Goal: Check status: Check status

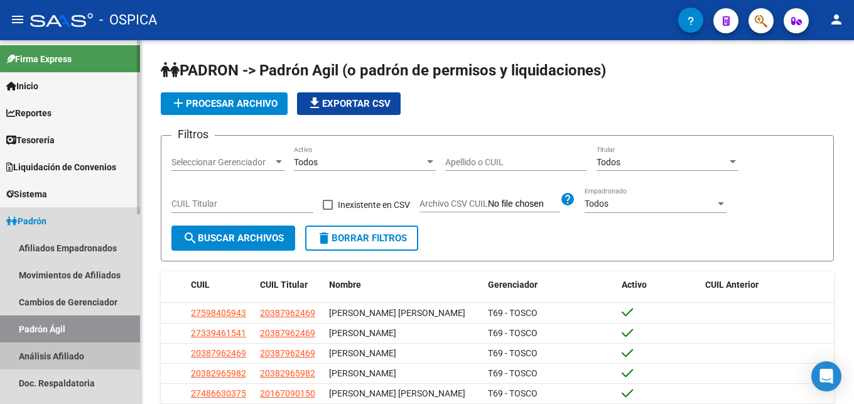
click at [72, 359] on link "Análisis Afiliado" at bounding box center [70, 355] width 140 height 27
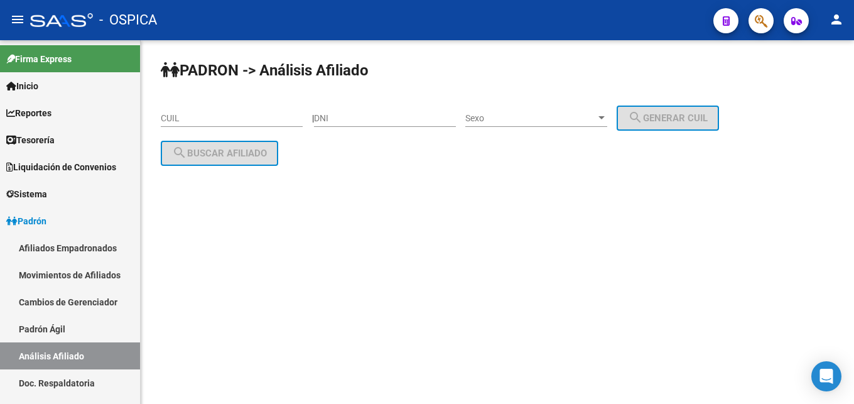
click at [183, 114] on input "CUIL" at bounding box center [232, 118] width 142 height 11
paste input "20-26206165-6"
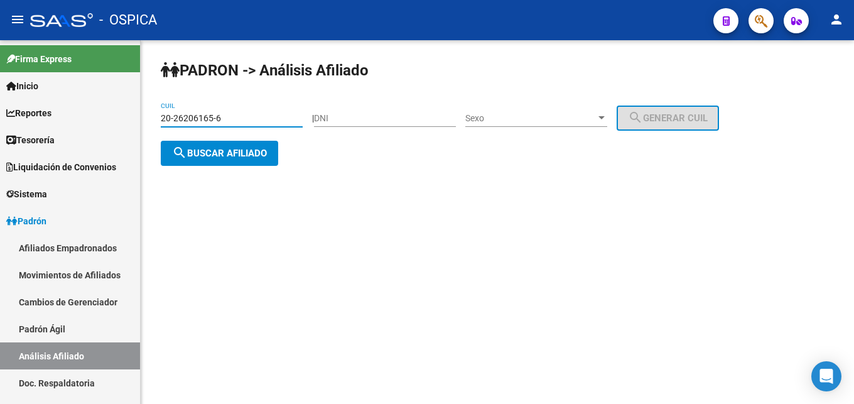
type input "20-26206165-6"
click at [227, 158] on span "search Buscar afiliado" at bounding box center [219, 153] width 95 height 11
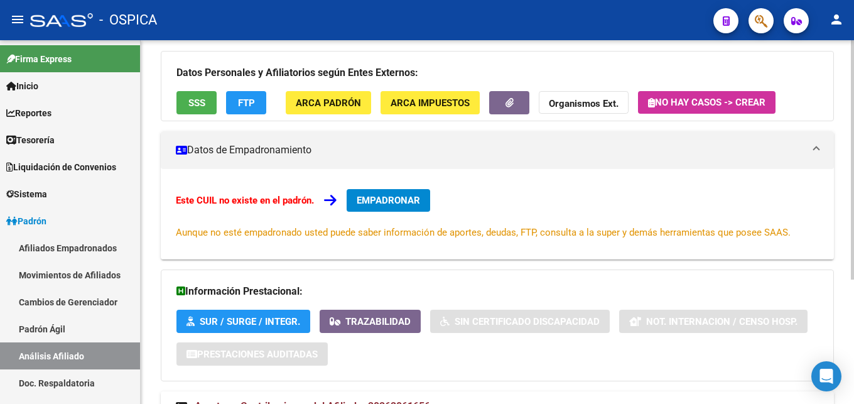
scroll to position [190, 0]
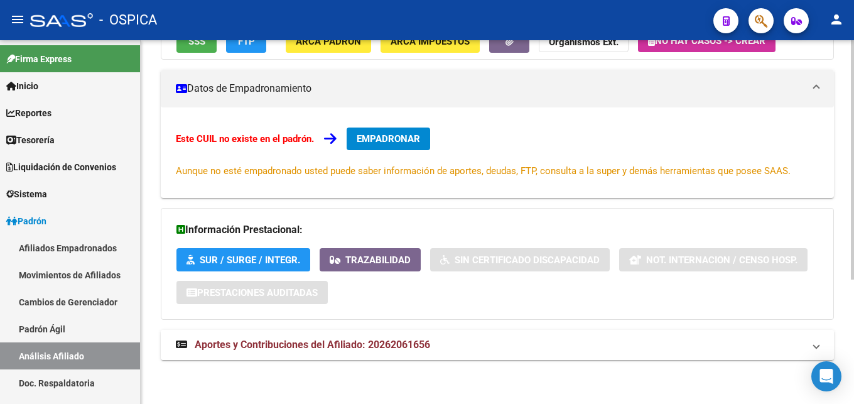
click at [355, 343] on span "Aportes y Contribuciones del Afiliado: 20262061656" at bounding box center [312, 344] width 235 height 12
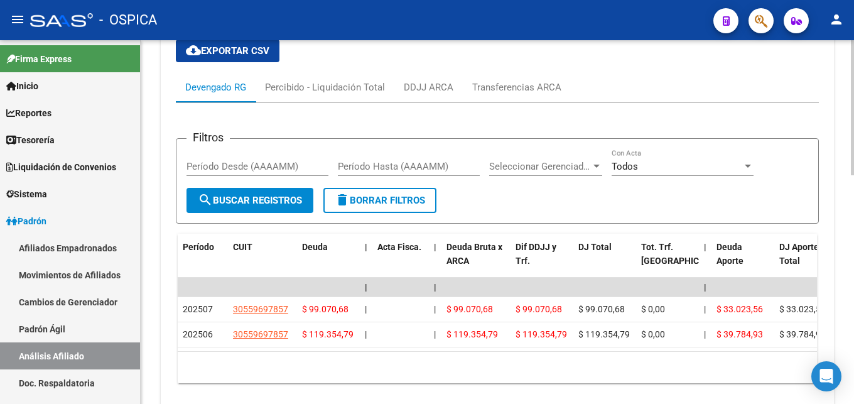
scroll to position [574, 0]
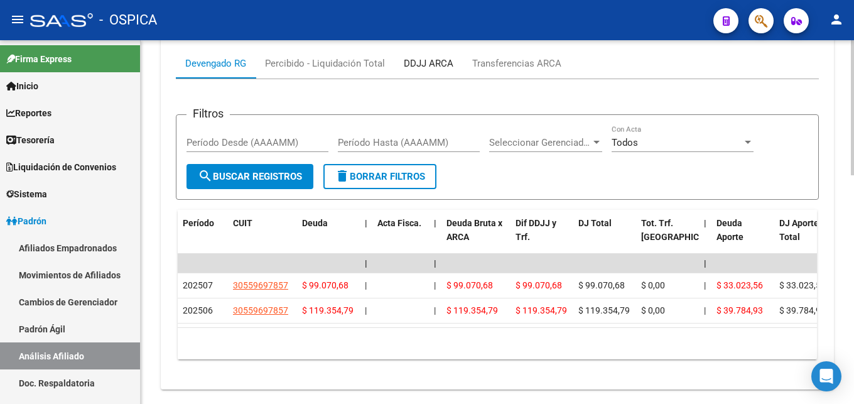
click at [443, 62] on div "DDJJ ARCA" at bounding box center [429, 64] width 50 height 14
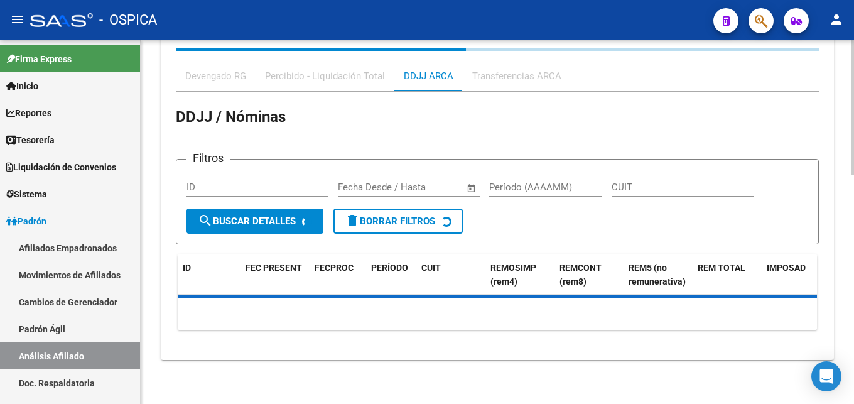
scroll to position [313, 0]
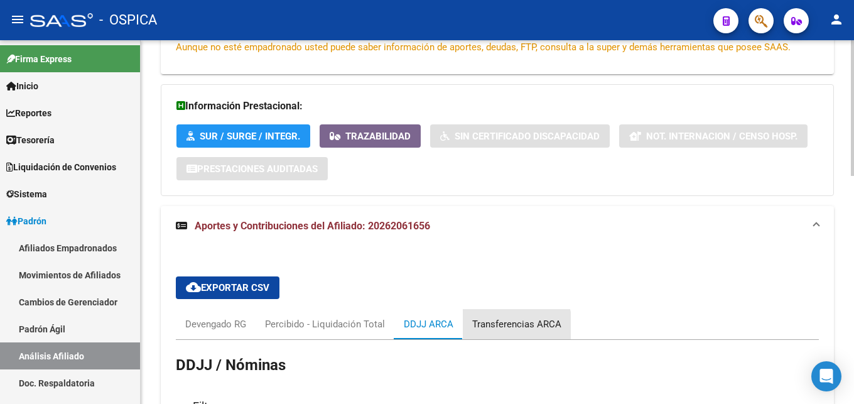
click at [480, 330] on div "Transferencias ARCA" at bounding box center [516, 324] width 89 height 14
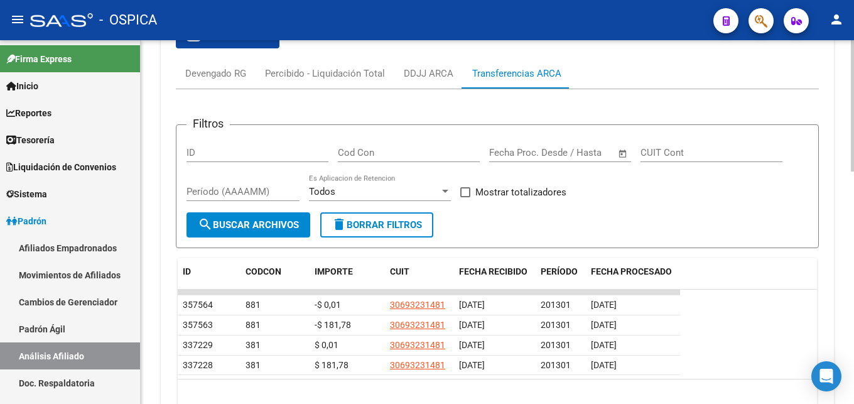
scroll to position [570, 0]
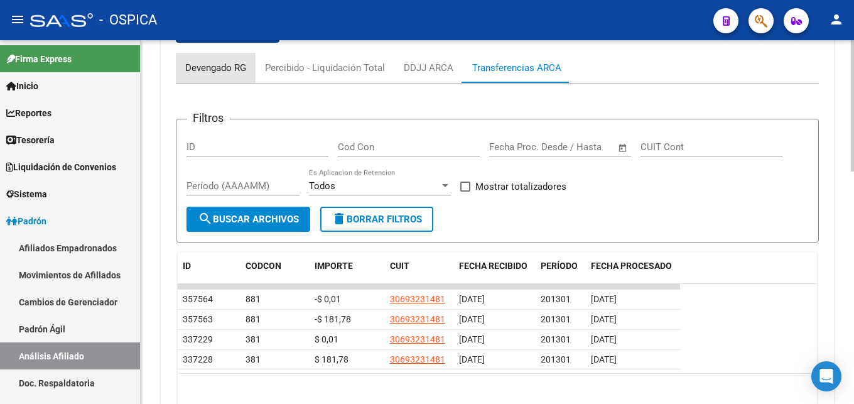
click at [213, 65] on div "Devengado RG" at bounding box center [215, 68] width 61 height 14
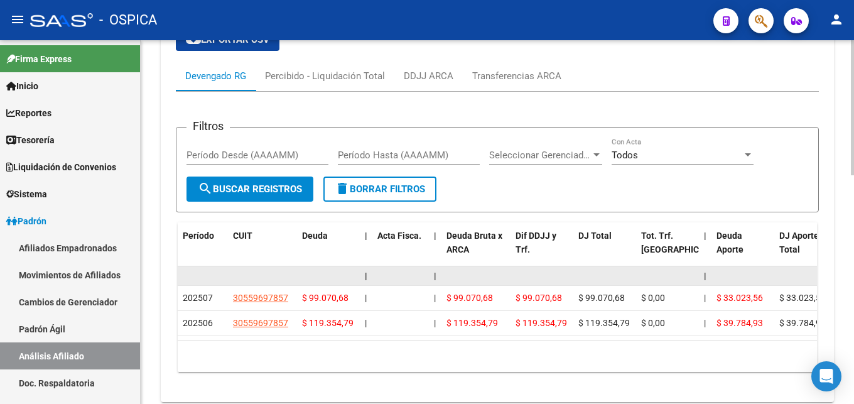
scroll to position [551, 0]
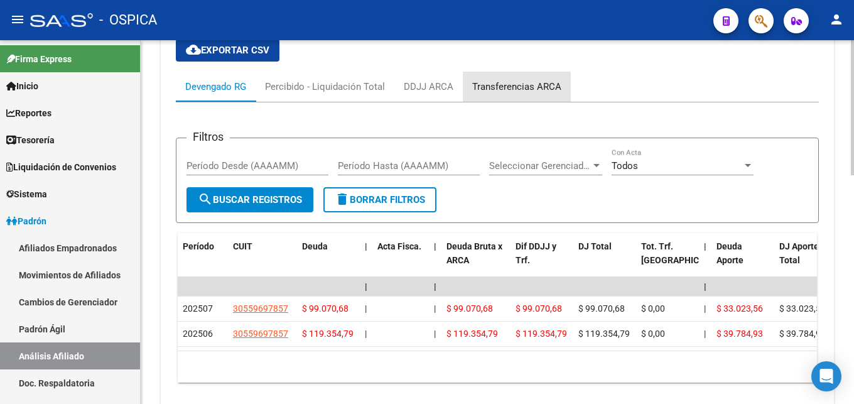
click at [516, 90] on div "Transferencias ARCA" at bounding box center [516, 87] width 89 height 14
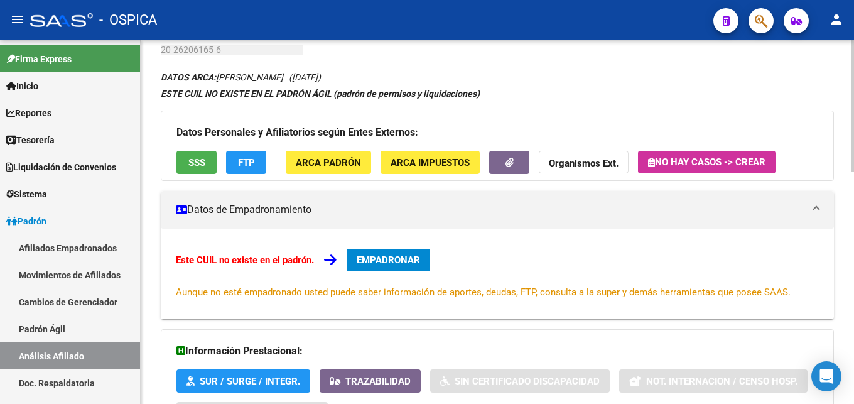
scroll to position [0, 0]
